Goal: Check status: Check status

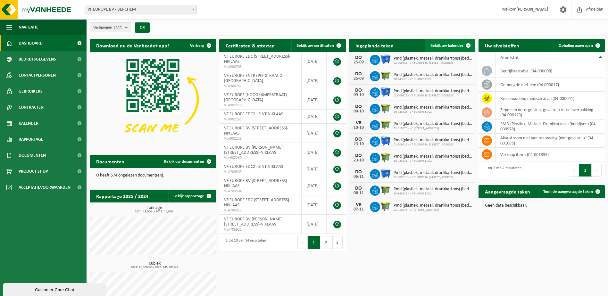
click at [445, 46] on span "Bekijk uw kalender" at bounding box center [446, 46] width 33 height 4
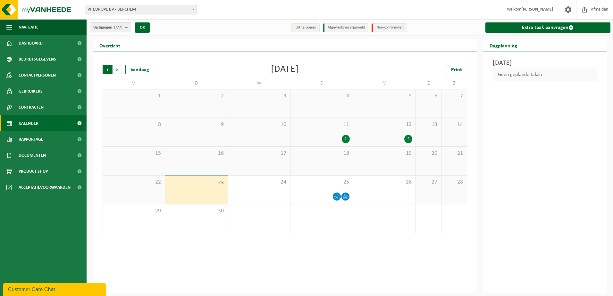
click at [115, 68] on span "Volgende" at bounding box center [118, 70] width 10 height 10
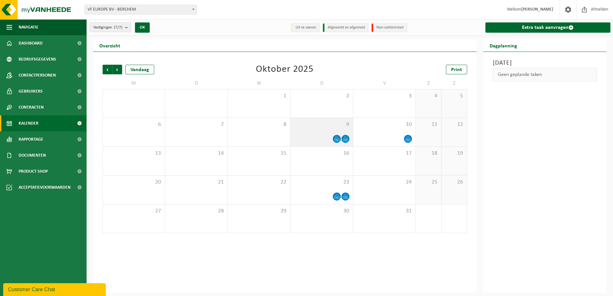
click at [335, 138] on icon at bounding box center [335, 139] width 2 height 3
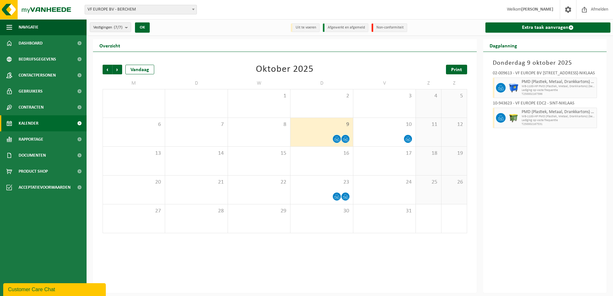
click at [450, 68] on link "Print" at bounding box center [456, 70] width 21 height 10
click at [119, 70] on span "Volgende" at bounding box center [118, 70] width 10 height 10
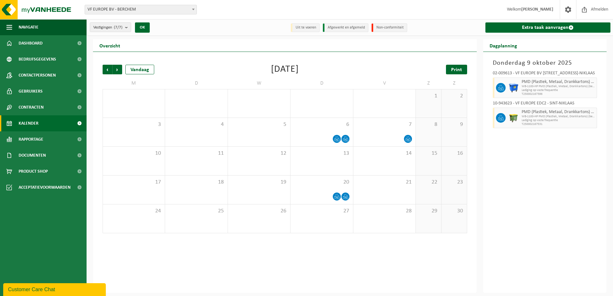
click at [454, 66] on link "Print" at bounding box center [456, 70] width 21 height 10
click at [115, 71] on span "Volgende" at bounding box center [118, 70] width 10 height 10
click at [452, 71] on span "Print" at bounding box center [456, 69] width 11 height 5
